Goal: Task Accomplishment & Management: Use online tool/utility

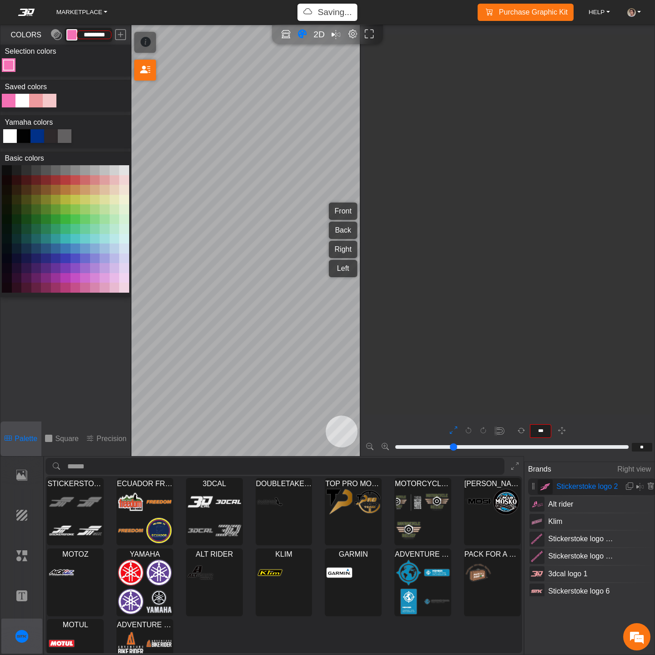
scroll to position [2638, 2051]
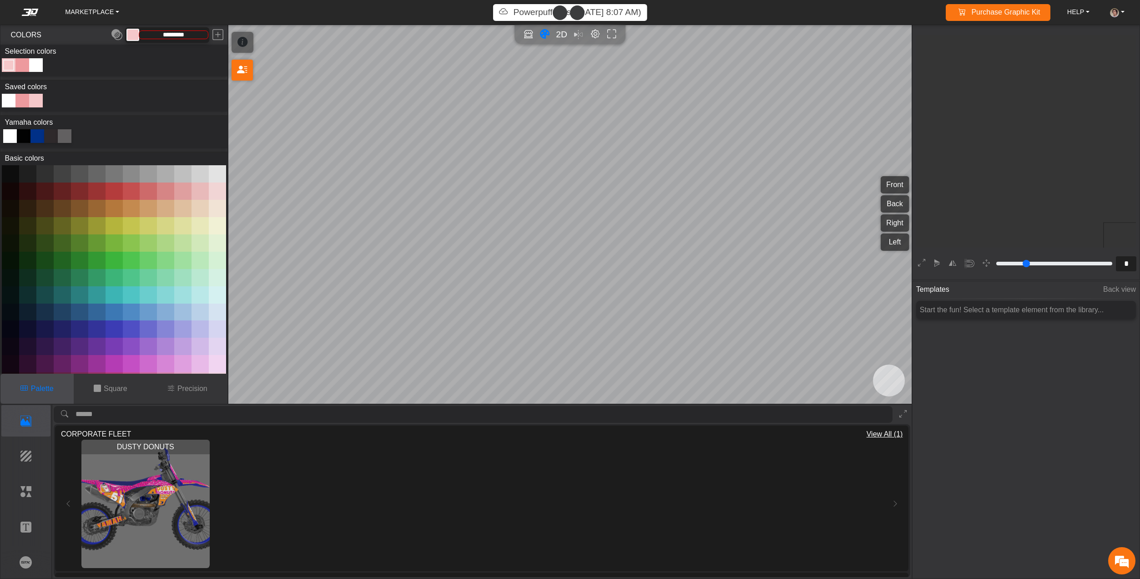
scroll to position [173, 170]
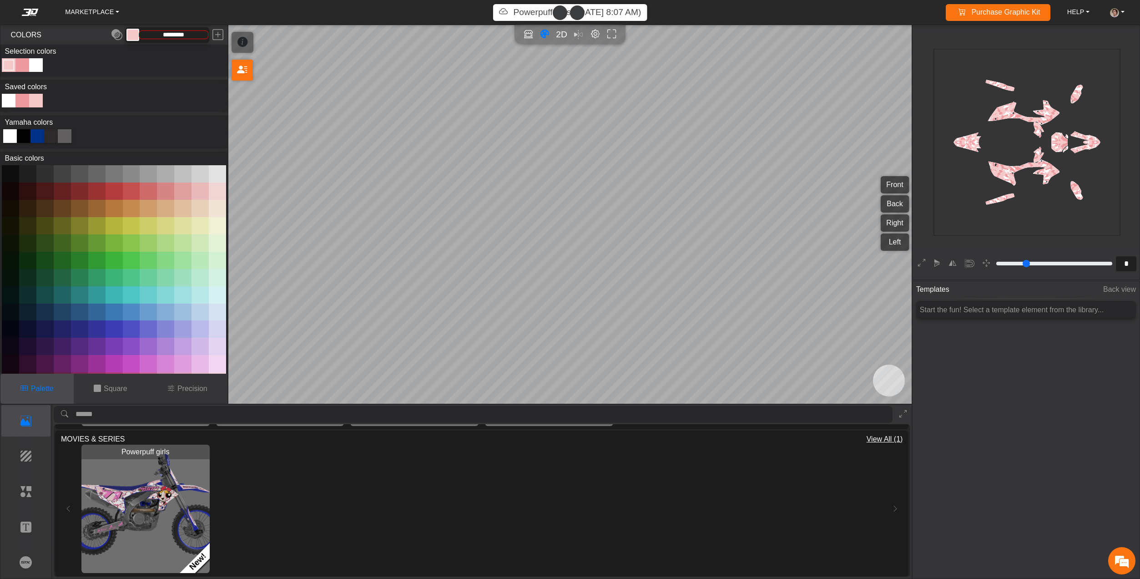
click at [513, 12] on p "Powerpuff girls (8/27/25, 8:07 AM)" at bounding box center [577, 12] width 128 height 13
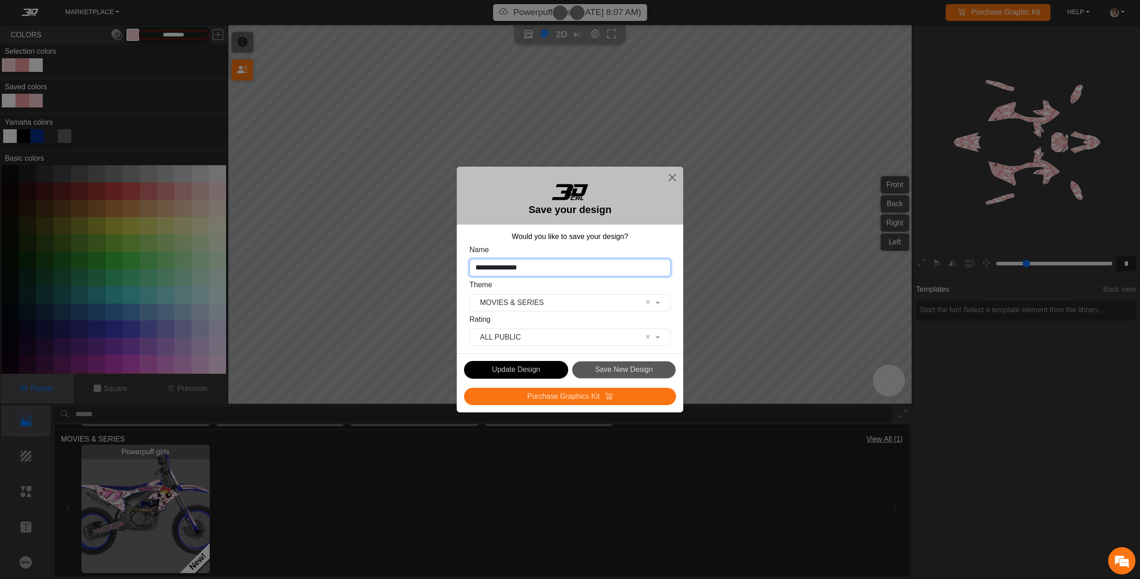
click at [561, 268] on input "**********" at bounding box center [570, 267] width 201 height 17
type input "**********"
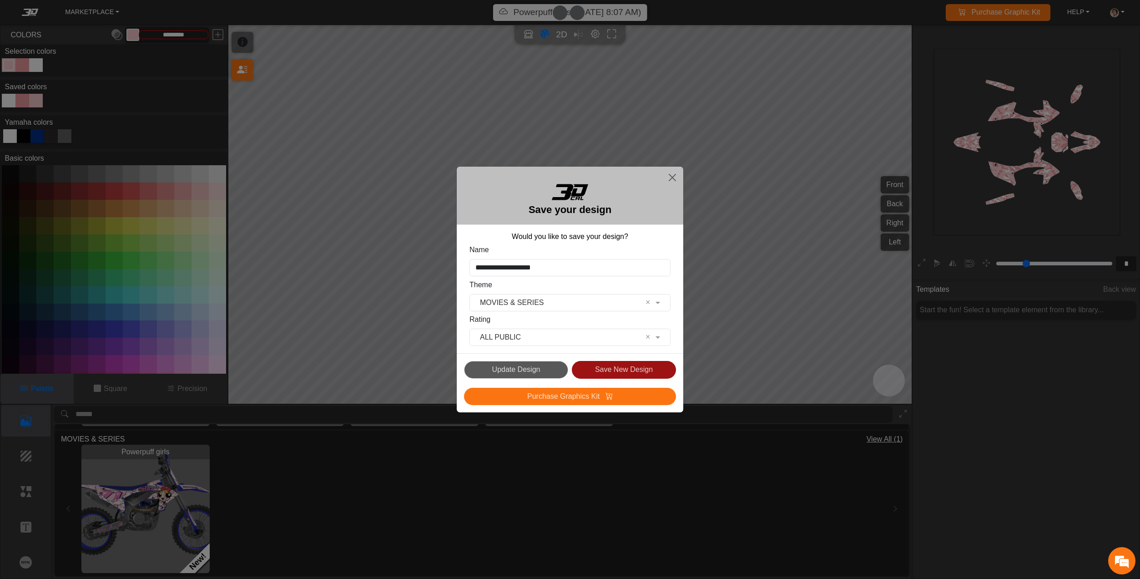
click at [622, 371] on button "Save New Design" at bounding box center [624, 370] width 104 height 18
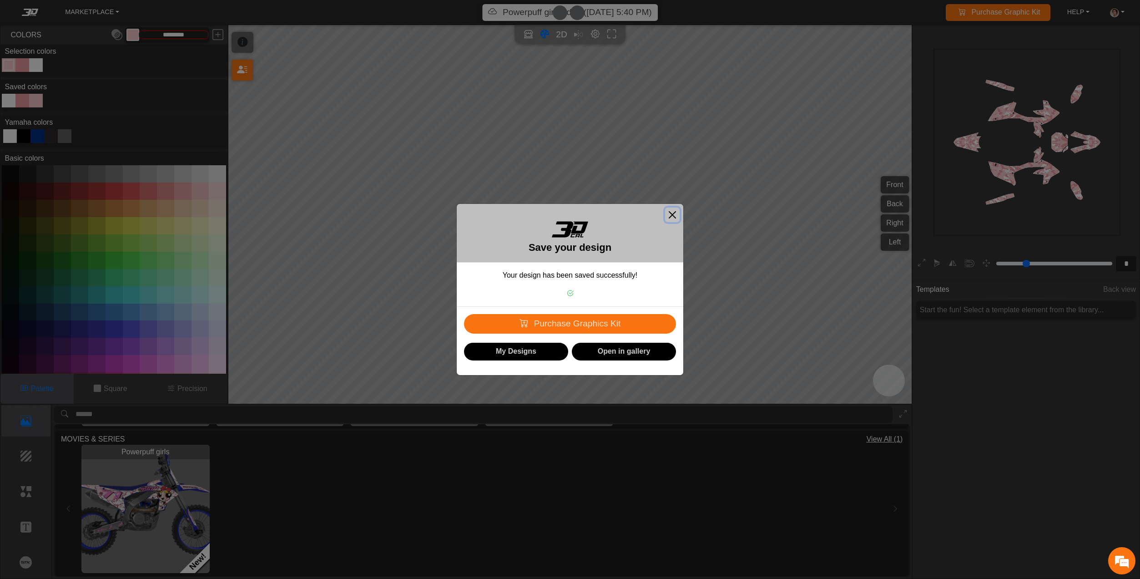
click at [674, 215] on button "Close" at bounding box center [672, 214] width 15 height 15
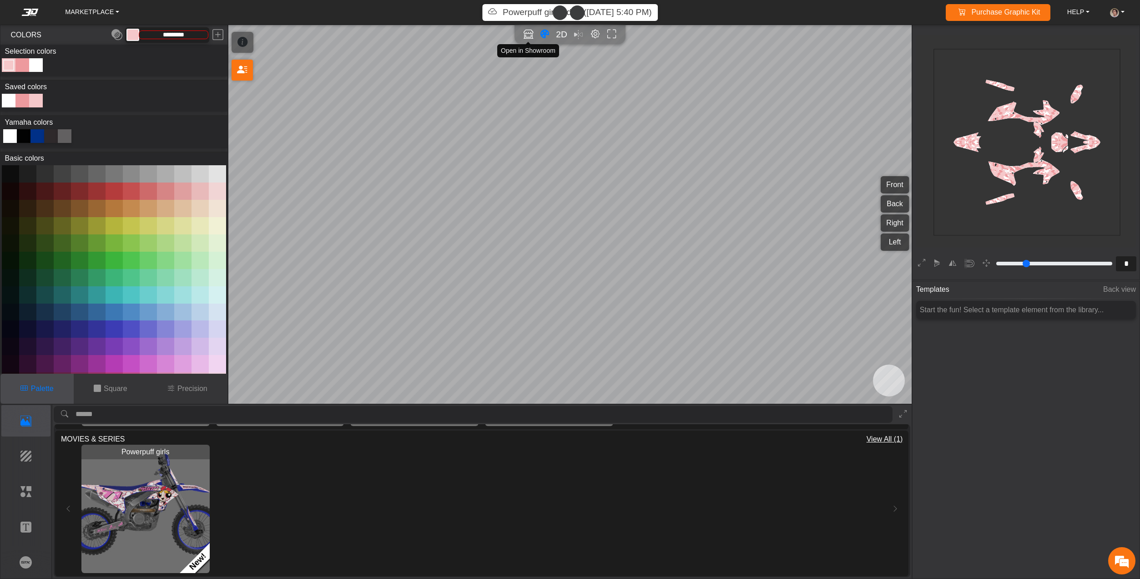
click at [525, 33] on icon "Open in Showroom" at bounding box center [529, 34] width 10 height 10
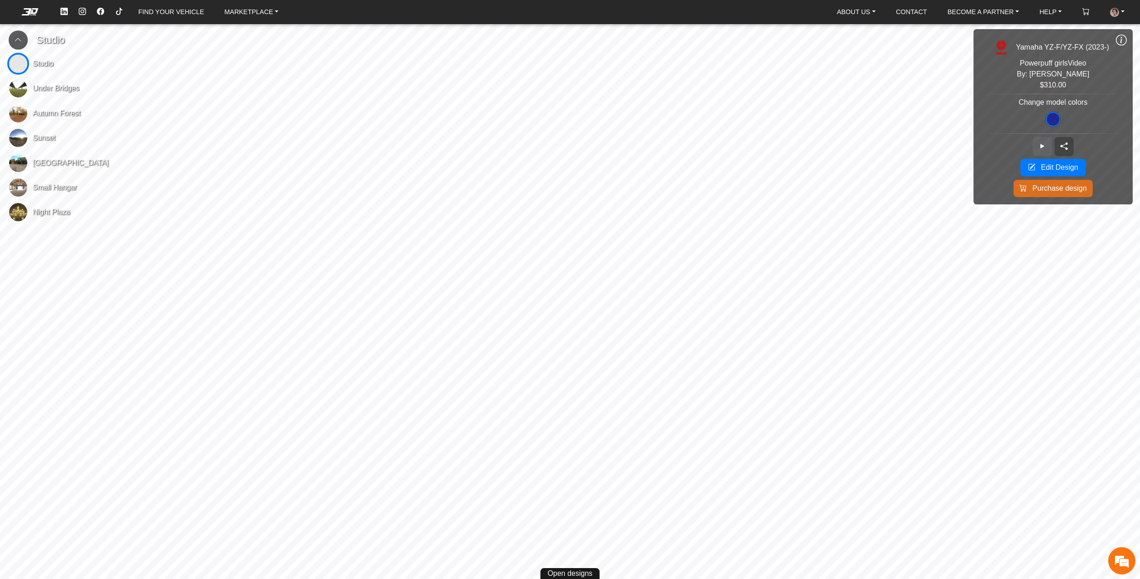
click at [1051, 142] on button at bounding box center [1042, 146] width 19 height 19
click at [1048, 143] on button at bounding box center [1042, 146] width 19 height 19
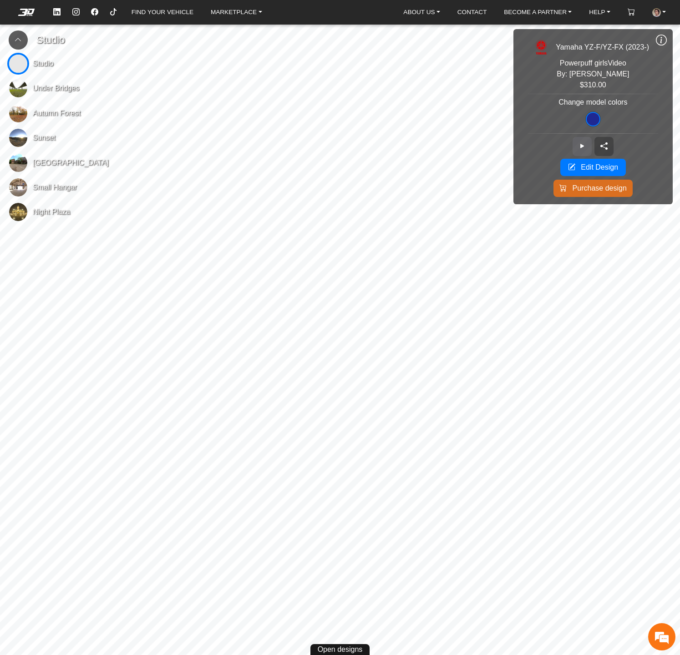
click at [581, 144] on icon at bounding box center [581, 146] width 7 height 8
click at [658, 38] on icon at bounding box center [661, 40] width 11 height 12
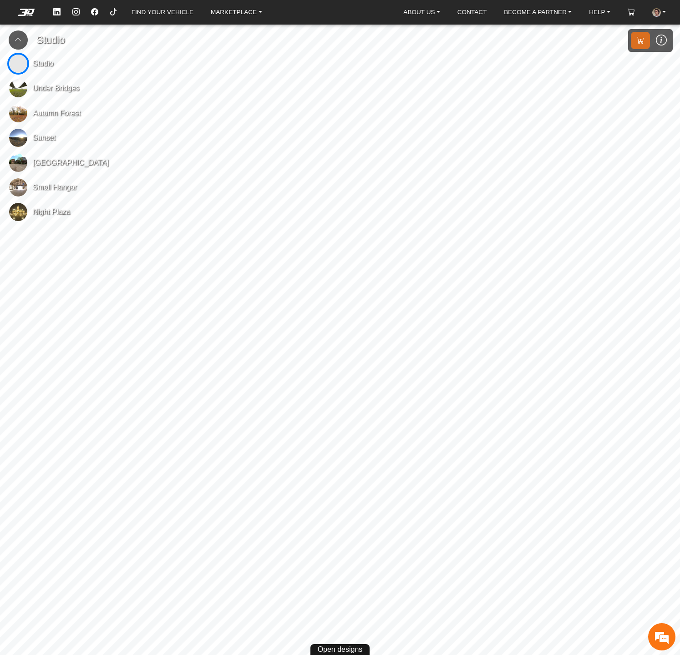
click at [23, 39] on button at bounding box center [18, 39] width 19 height 19
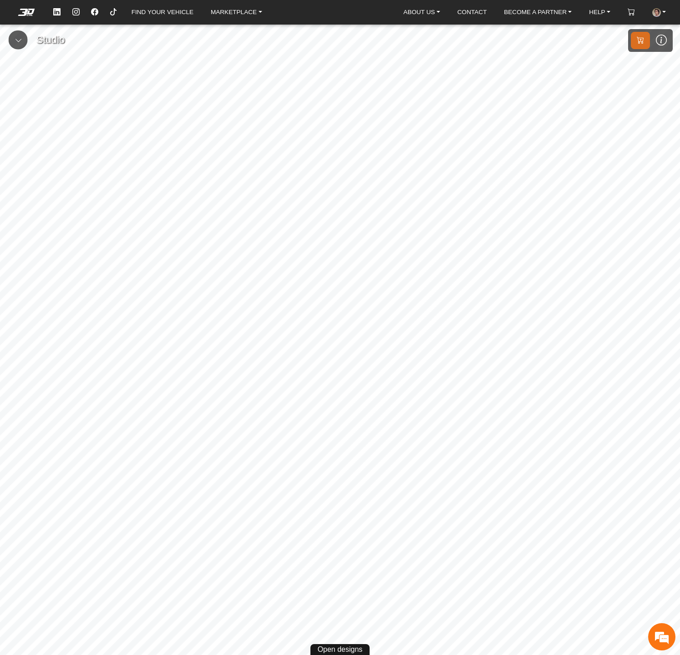
click at [660, 43] on icon at bounding box center [661, 40] width 11 height 12
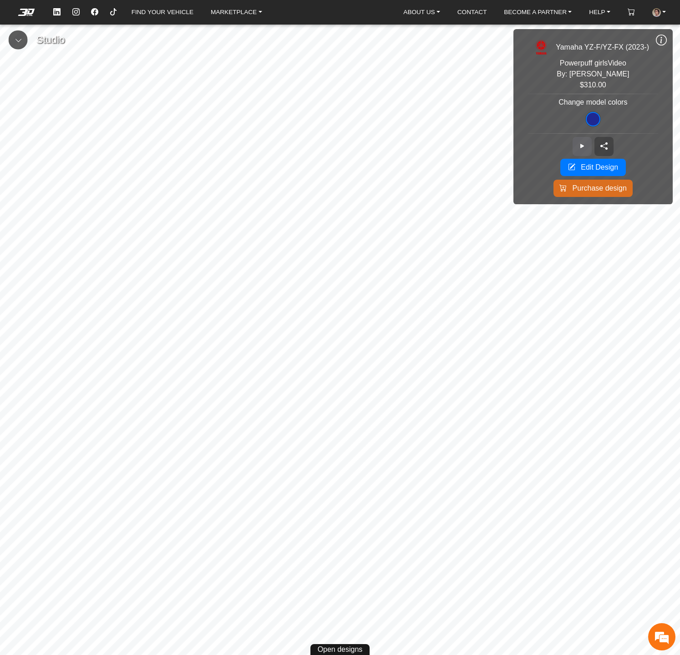
click at [581, 147] on icon at bounding box center [581, 146] width 7 height 8
click at [661, 40] on icon at bounding box center [661, 40] width 11 height 12
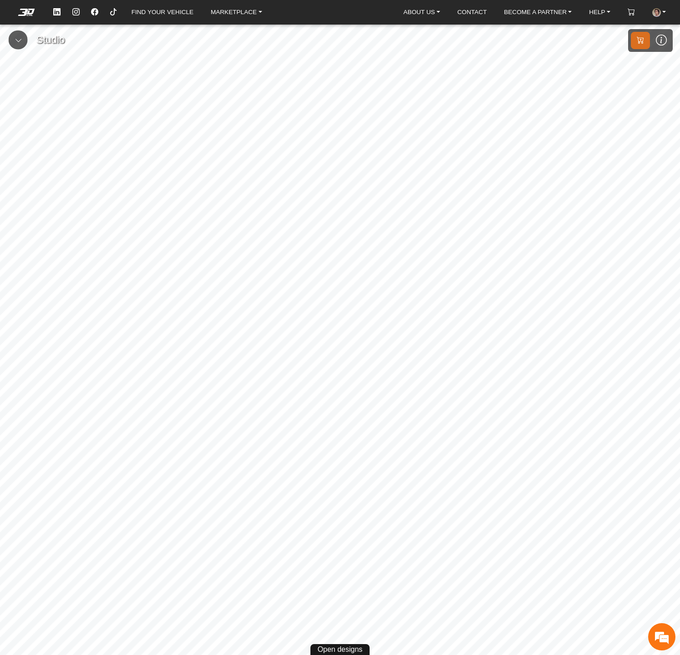
click at [661, 37] on icon at bounding box center [661, 40] width 11 height 12
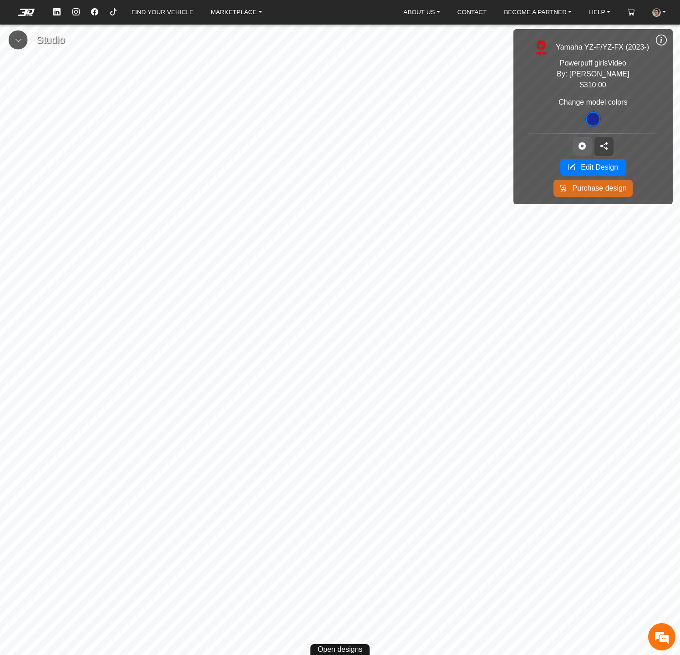
click at [585, 143] on icon at bounding box center [581, 146] width 7 height 8
click at [661, 37] on icon at bounding box center [661, 40] width 11 height 12
